Goal: Task Accomplishment & Management: Manage account settings

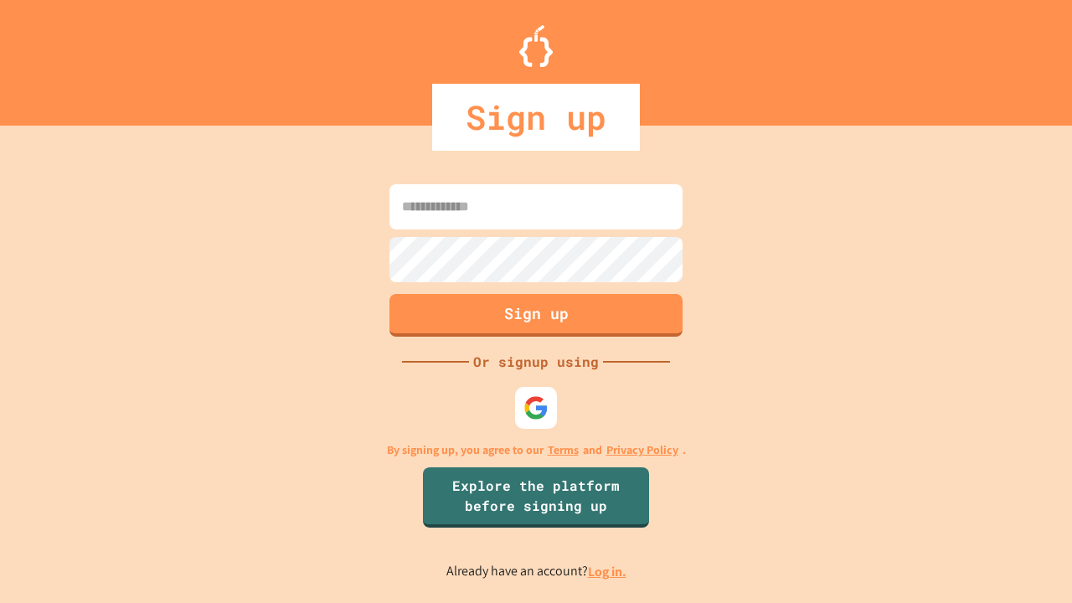
click at [608, 571] on link "Log in." at bounding box center [607, 572] width 39 height 18
